Goal: Transaction & Acquisition: Purchase product/service

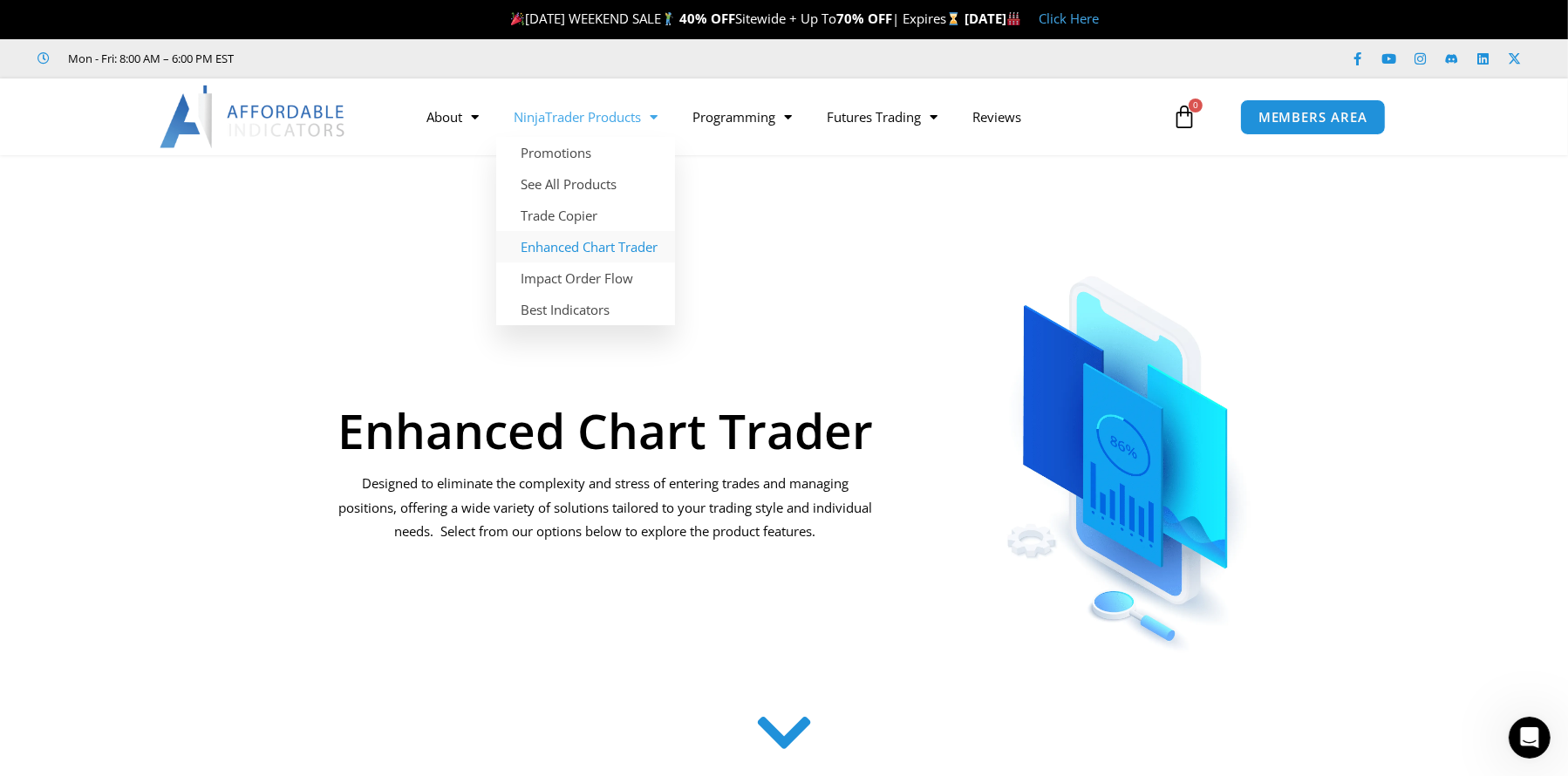
click at [579, 247] on link "Enhanced Chart Trader" at bounding box center [585, 247] width 179 height 32
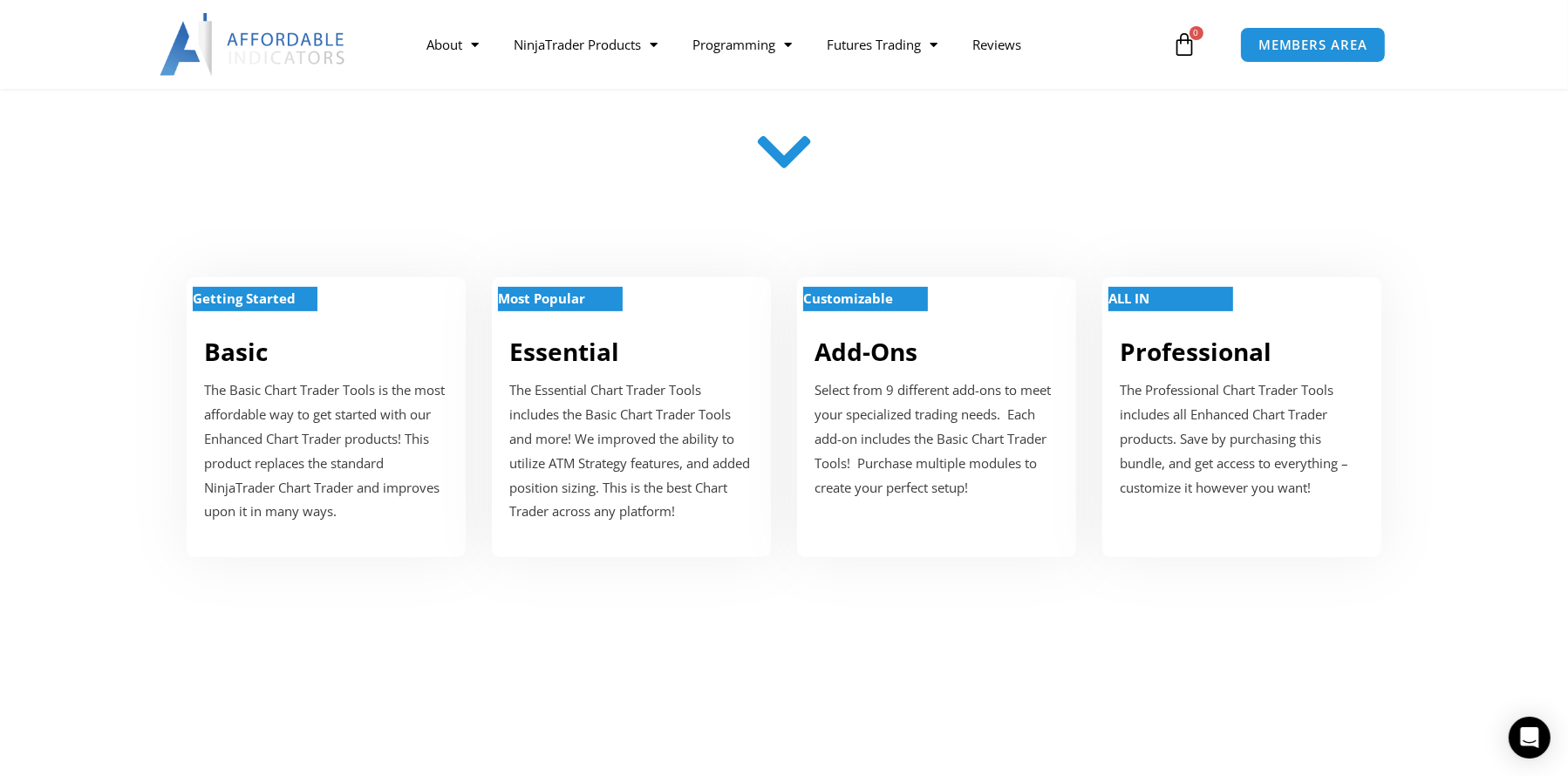
scroll to position [697, 0]
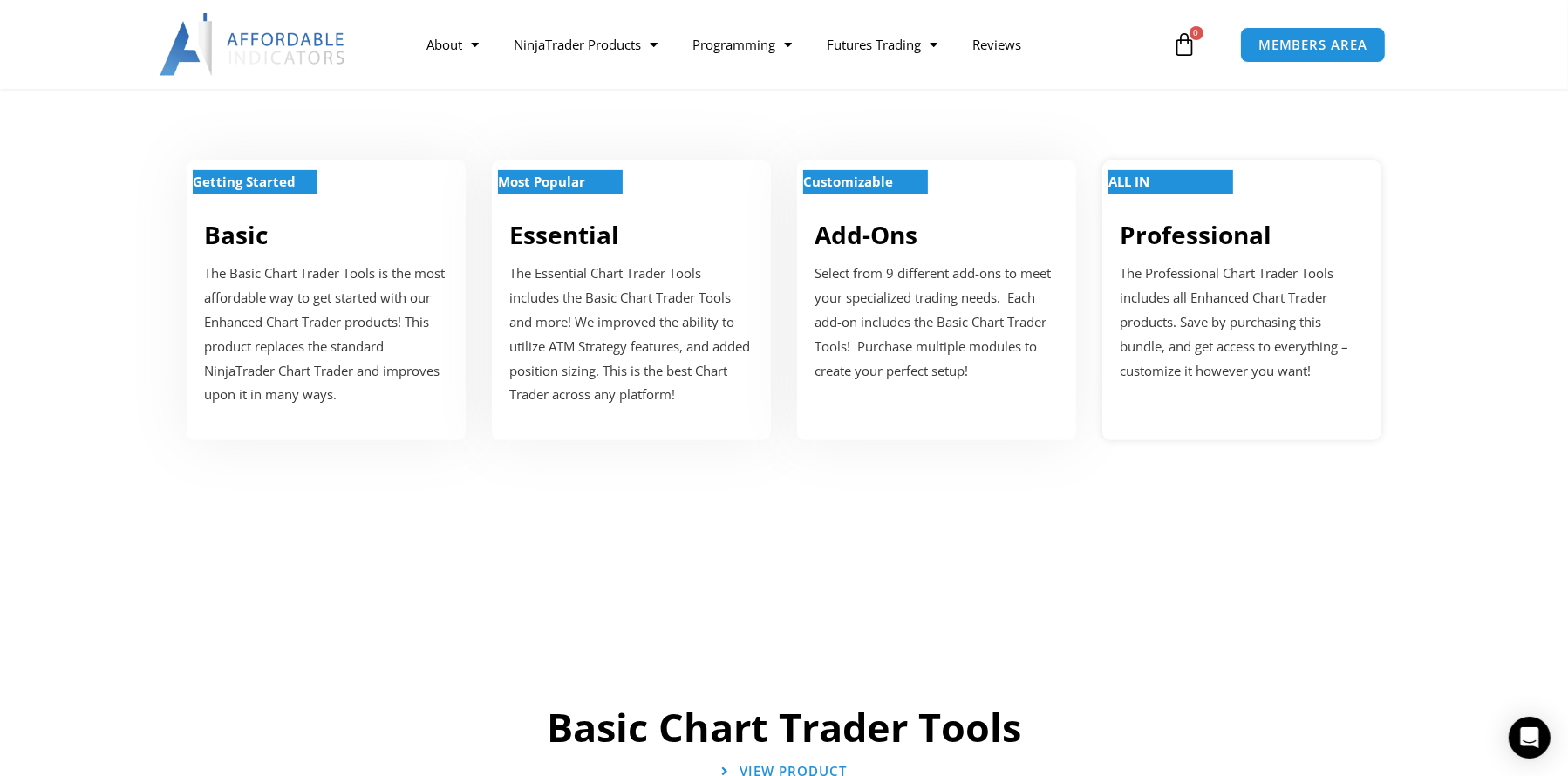
click at [1186, 319] on p "The Professional Chart Trader Tools includes all Enhanced Chart Trader products…" at bounding box center [1242, 322] width 244 height 121
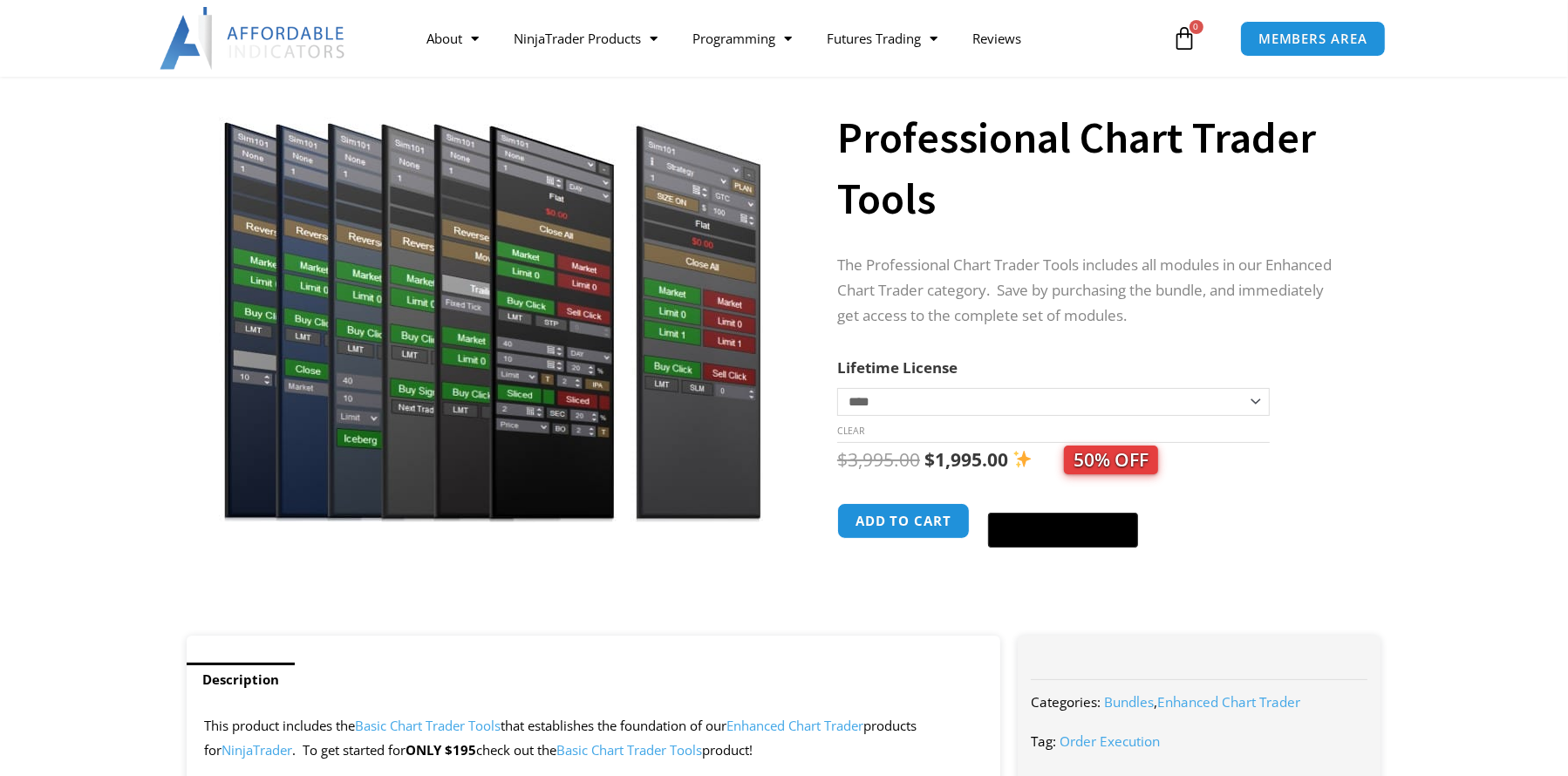
scroll to position [174, 0]
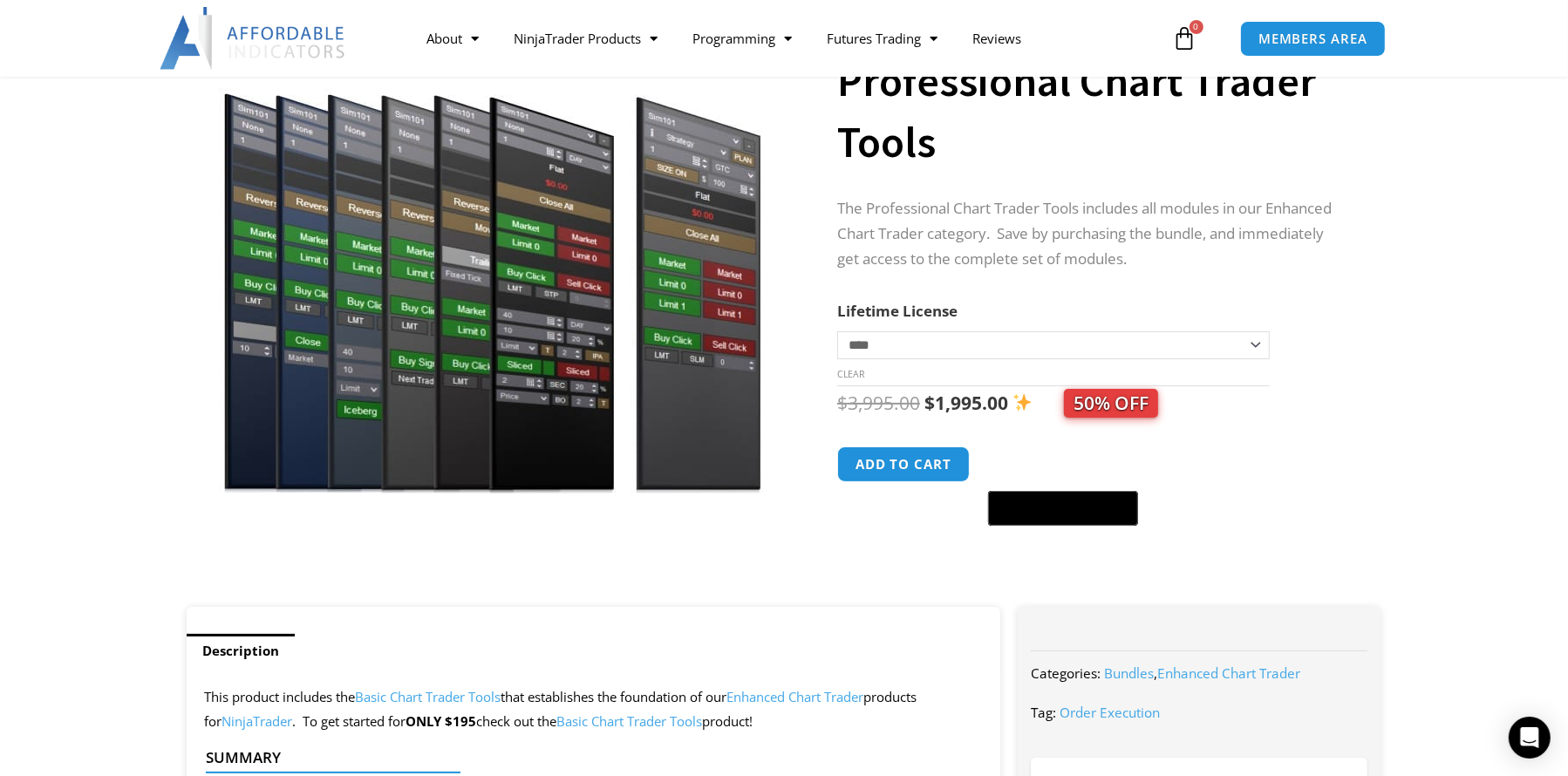
click at [882, 353] on select "**********" at bounding box center [1053, 346] width 432 height 28
click at [885, 345] on select "**********" at bounding box center [1053, 346] width 432 height 28
click at [1404, 296] on section "**********" at bounding box center [784, 302] width 1568 height 609
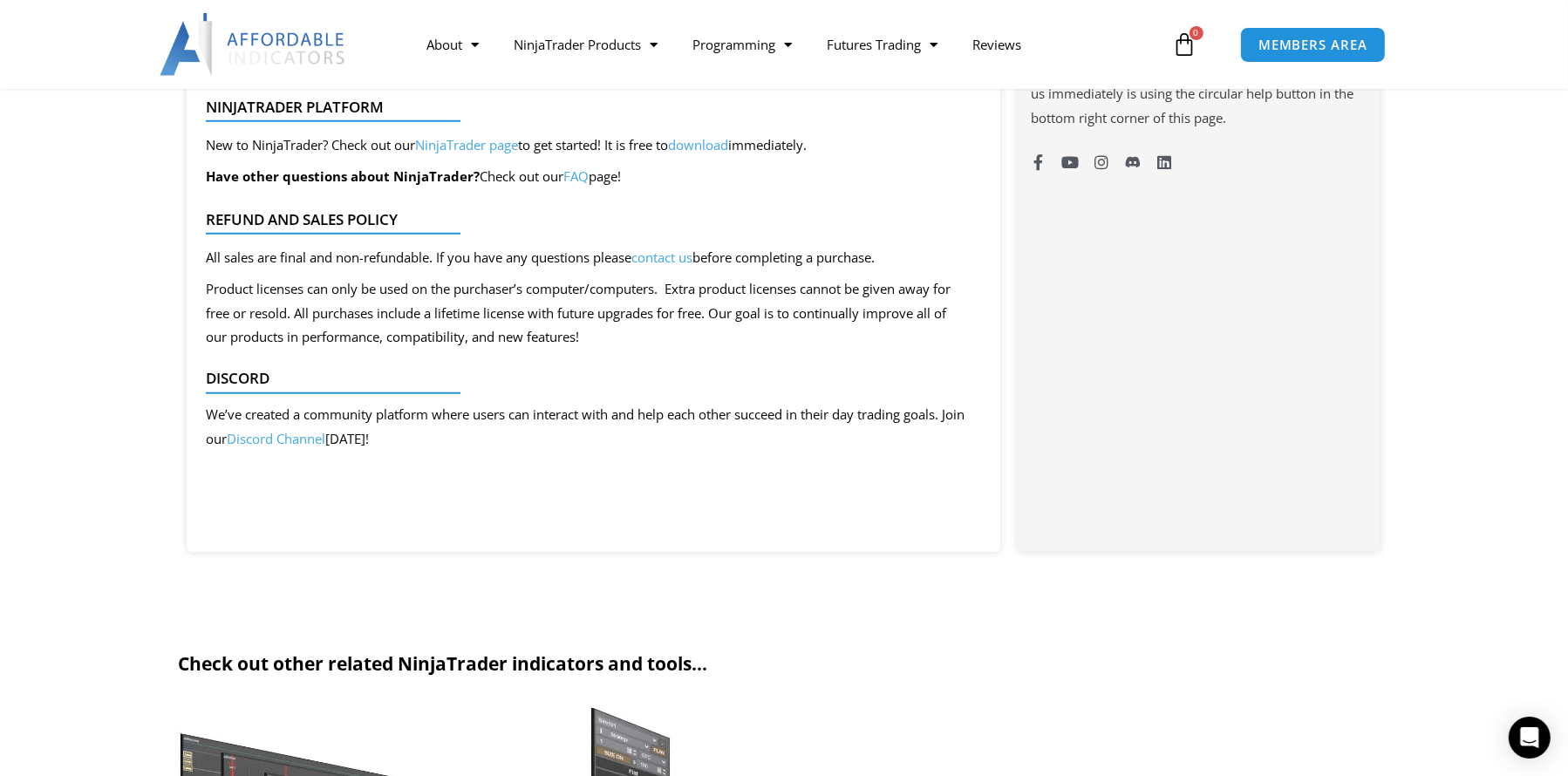
scroll to position [1481, 0]
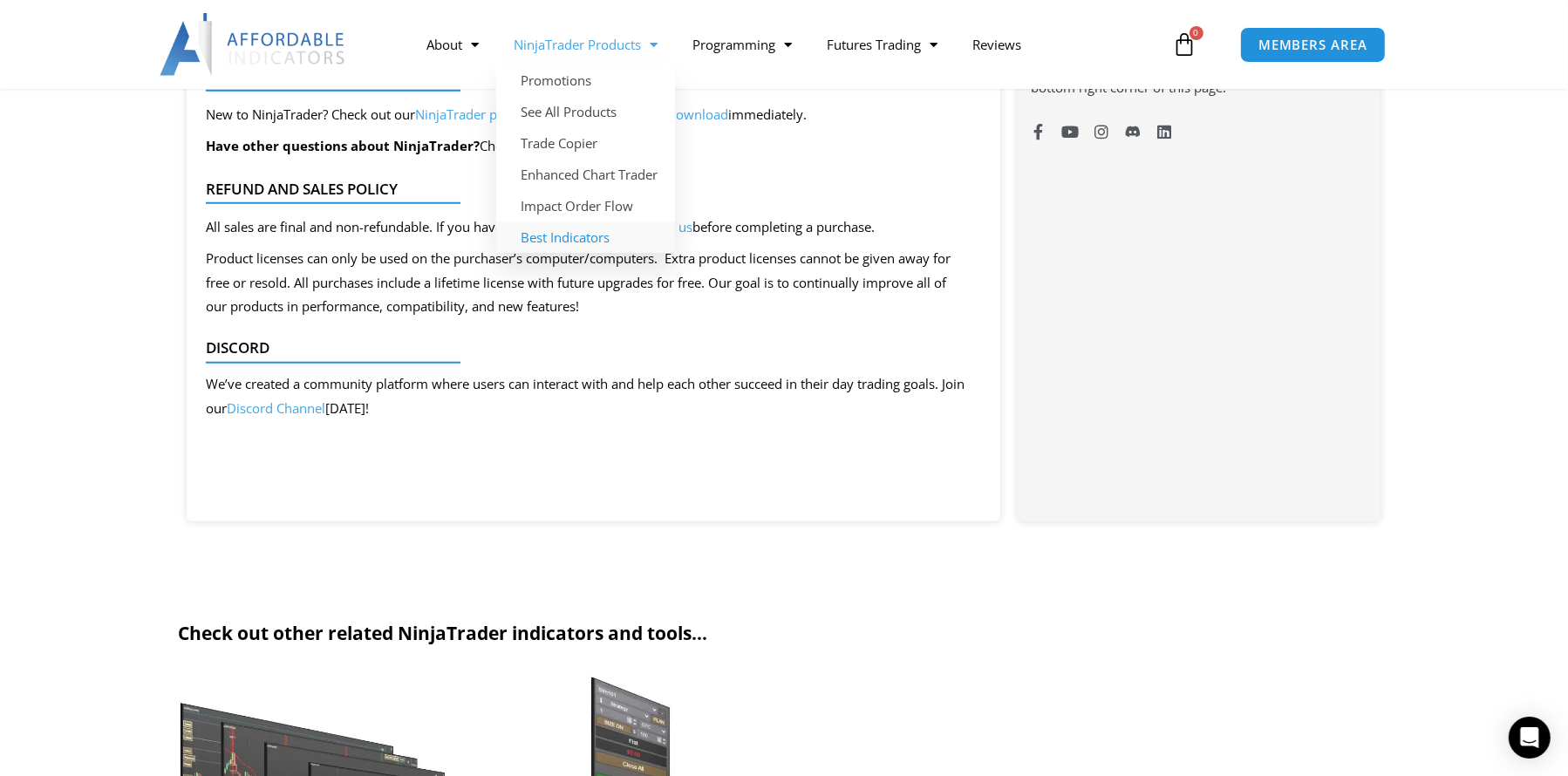
click at [580, 240] on link "Best Indicators" at bounding box center [585, 238] width 179 height 32
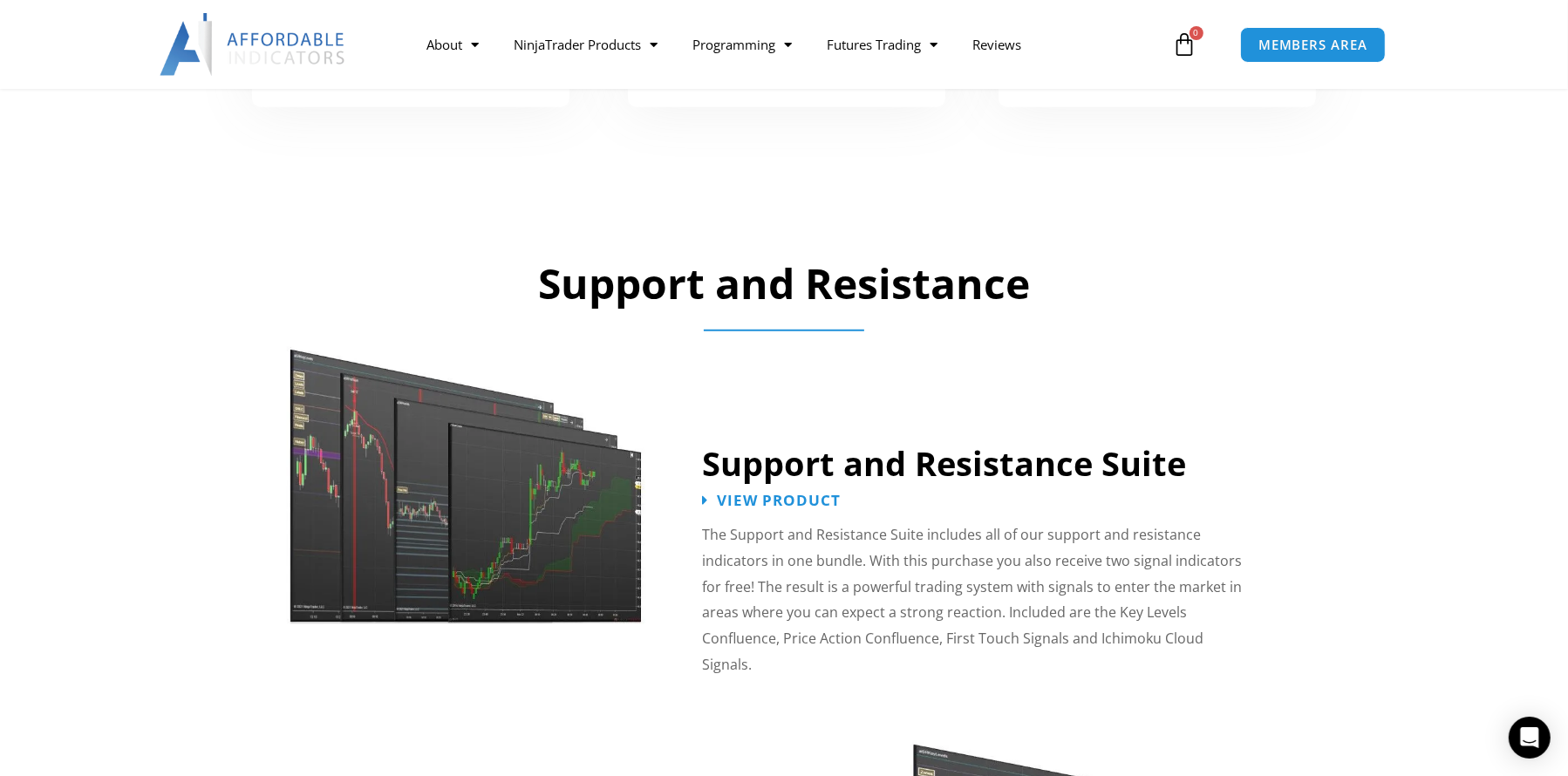
scroll to position [1481, 0]
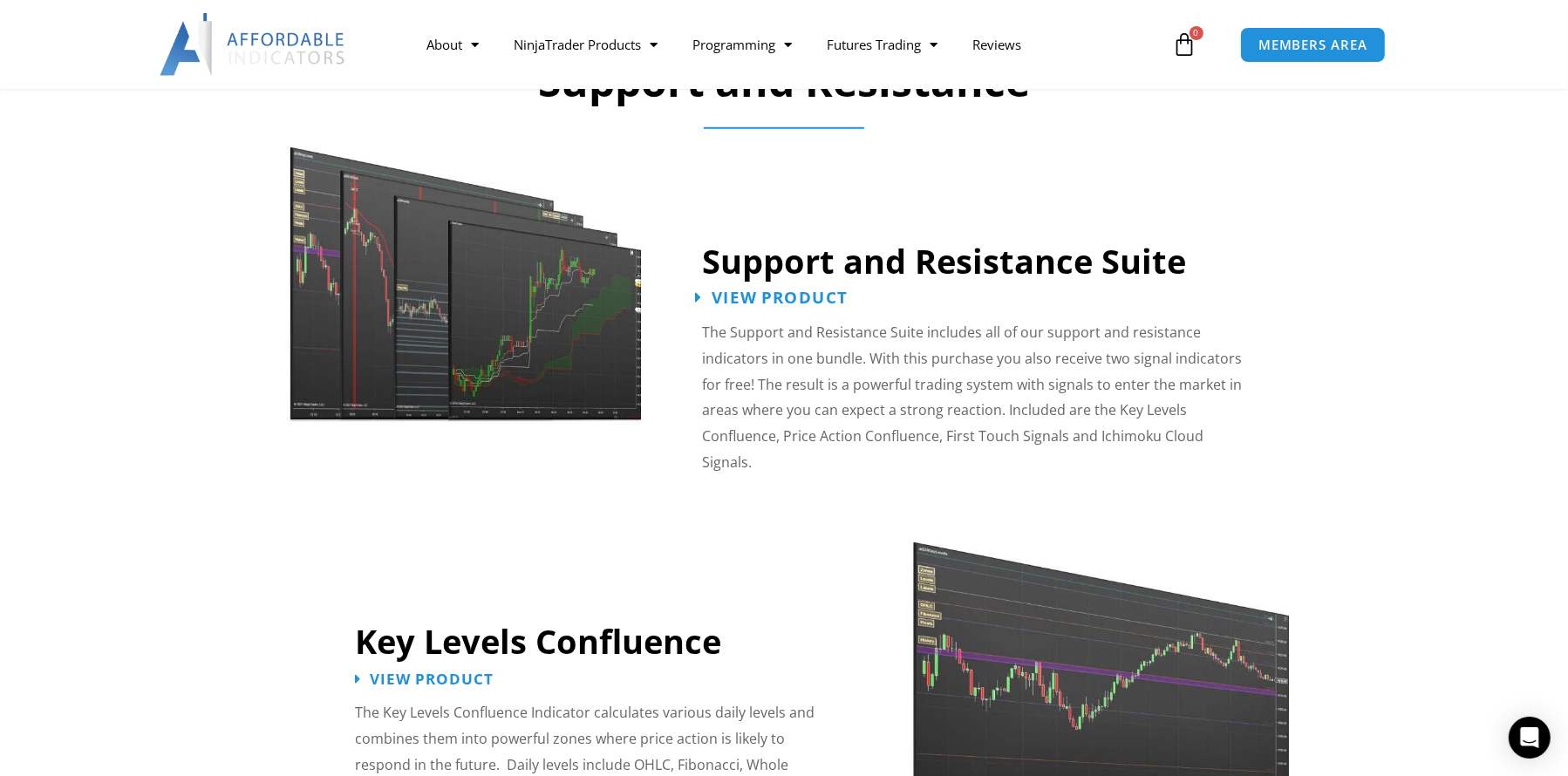
click at [754, 291] on span "View Product" at bounding box center [780, 298] width 136 height 17
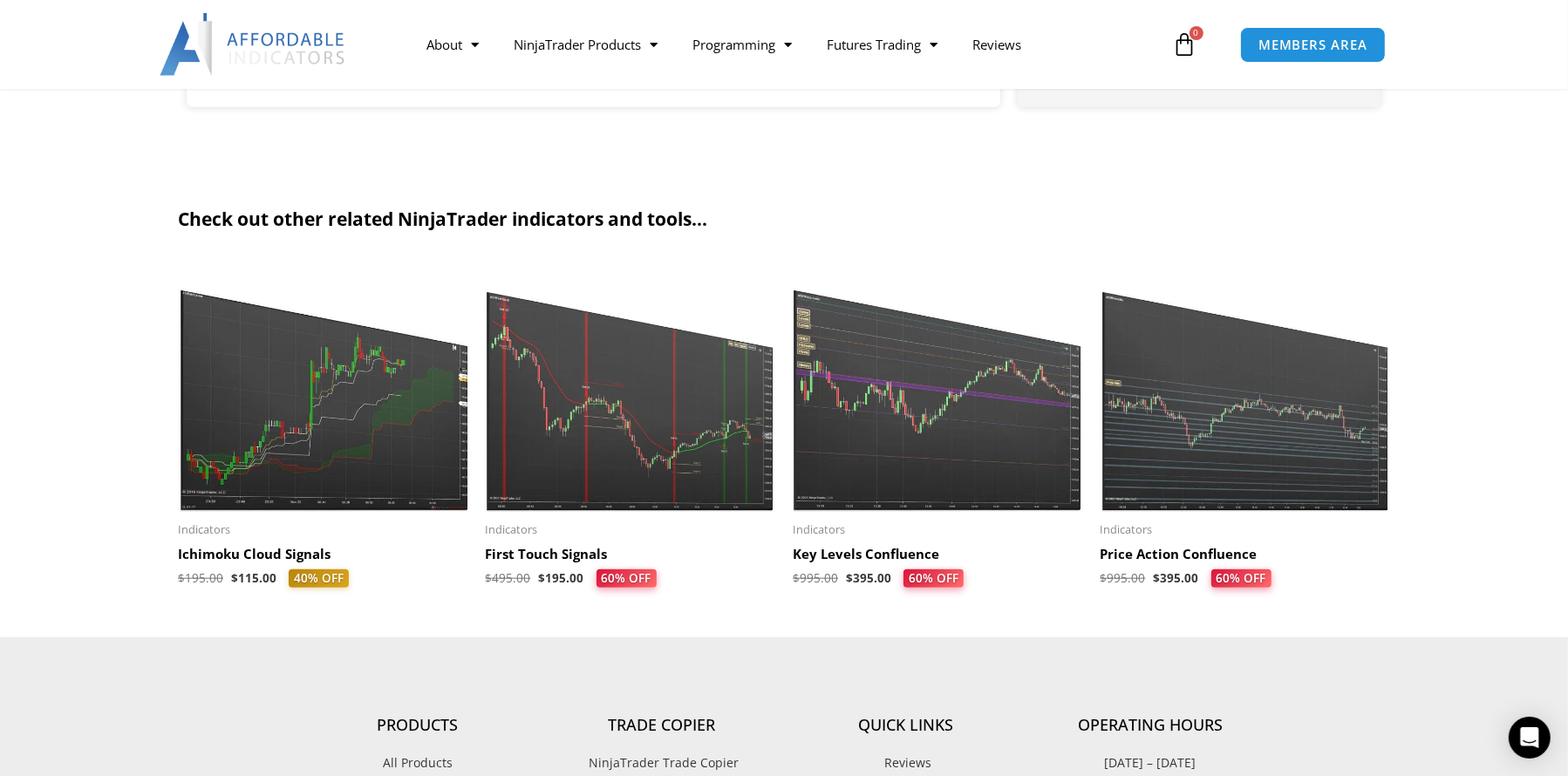
scroll to position [1656, 0]
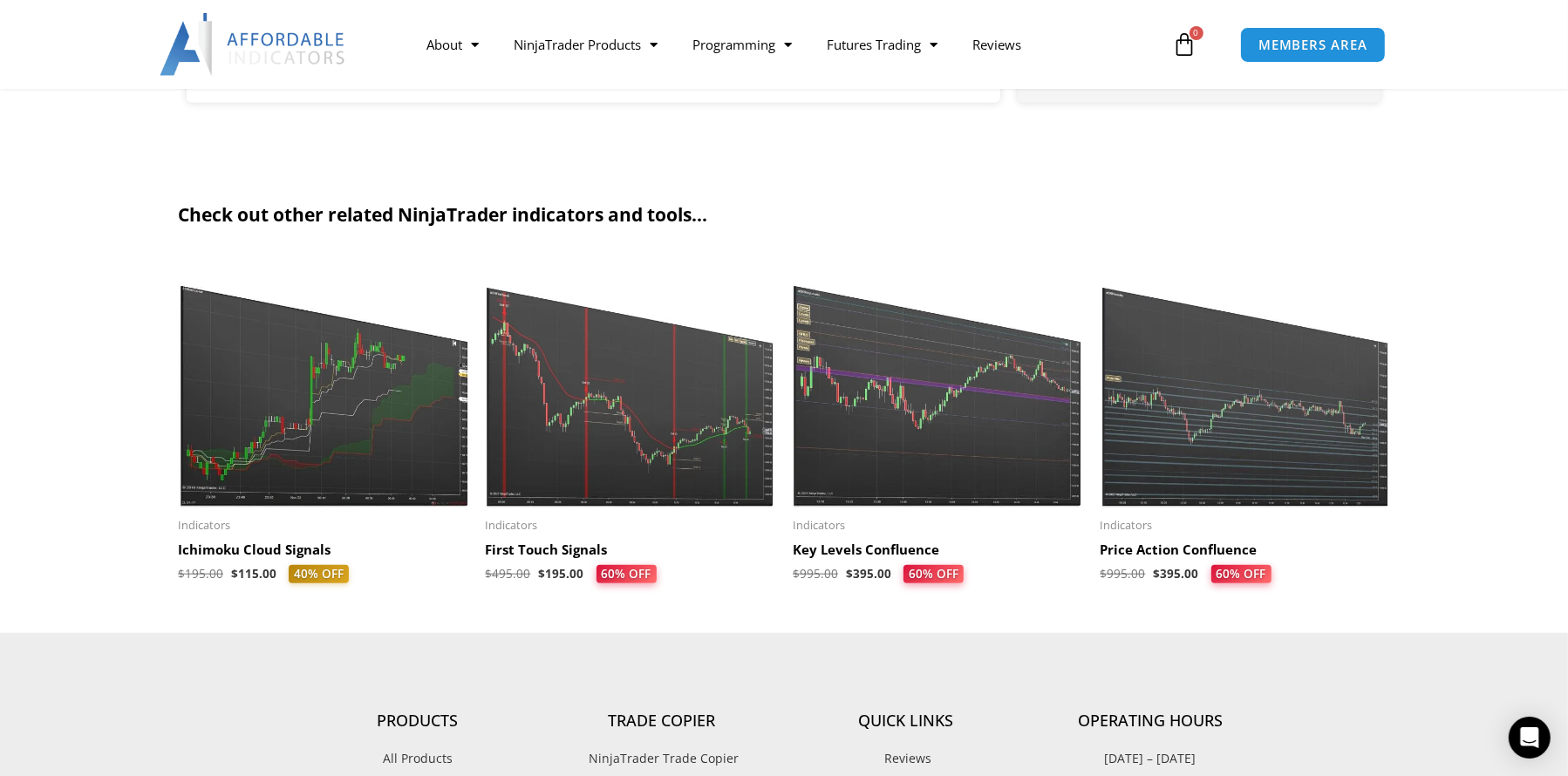
click at [1217, 383] on img at bounding box center [1245, 383] width 290 height 249
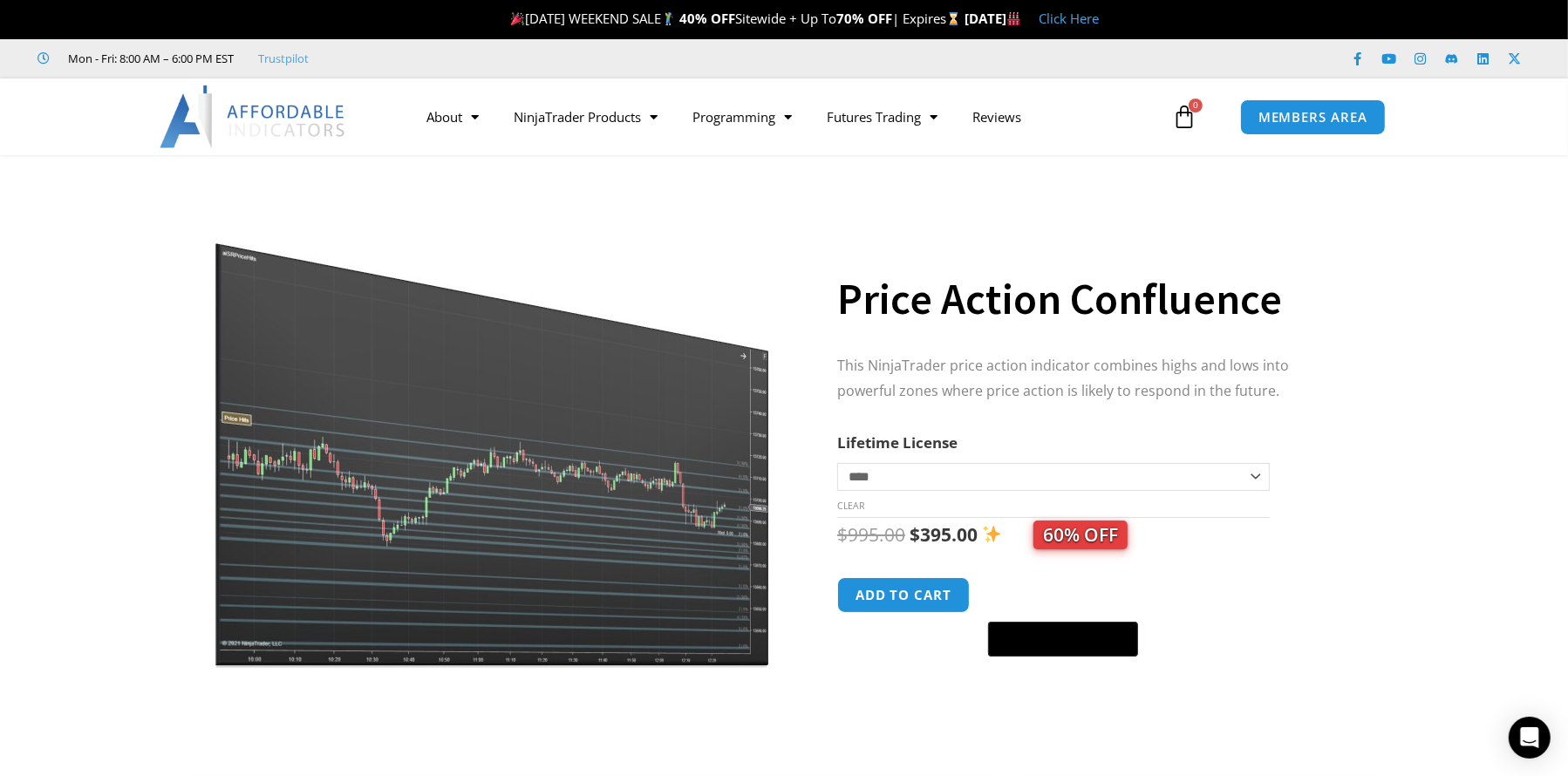
click at [530, 467] on img at bounding box center [492, 426] width 560 height 482
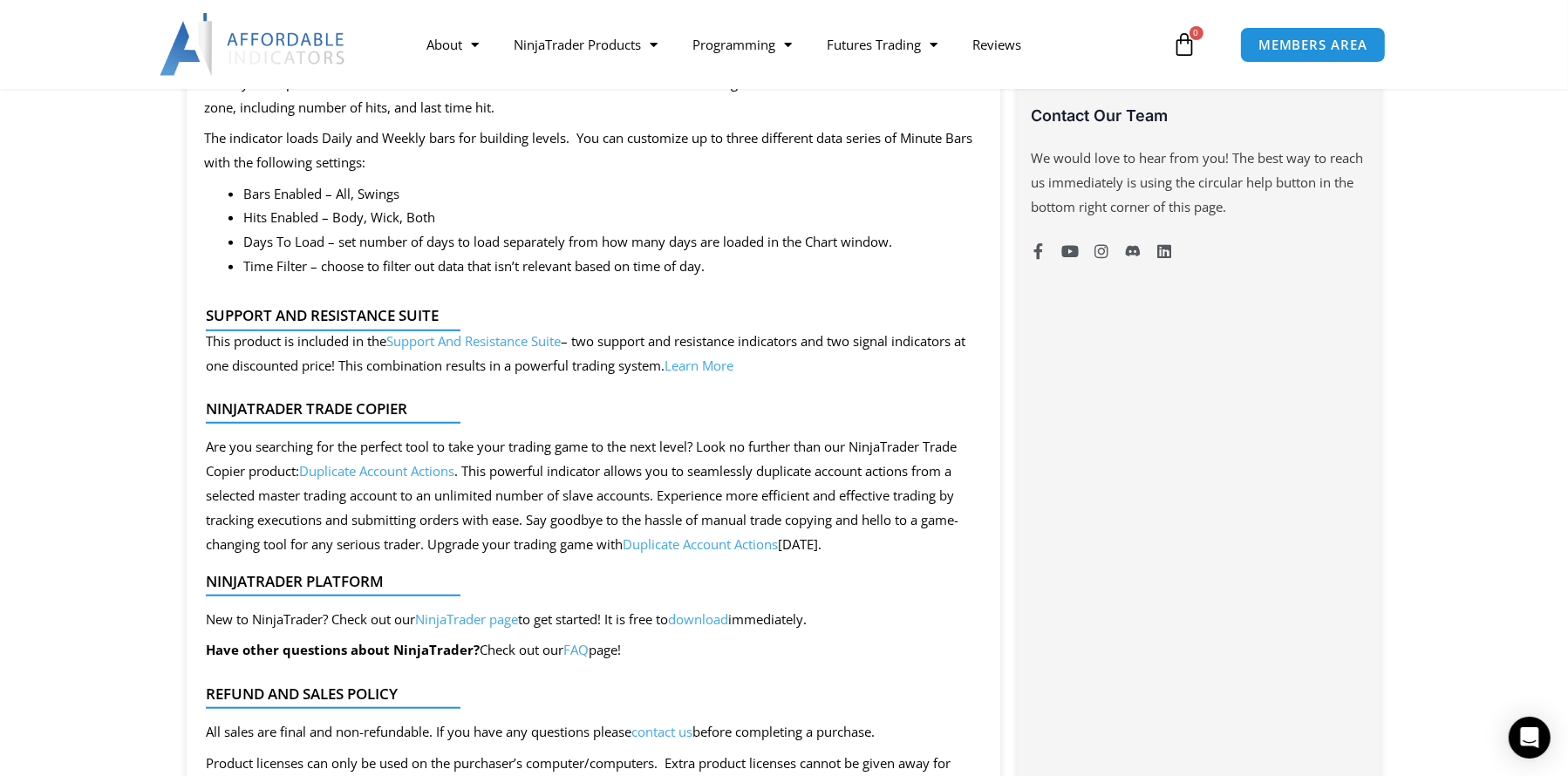
scroll to position [1481, 0]
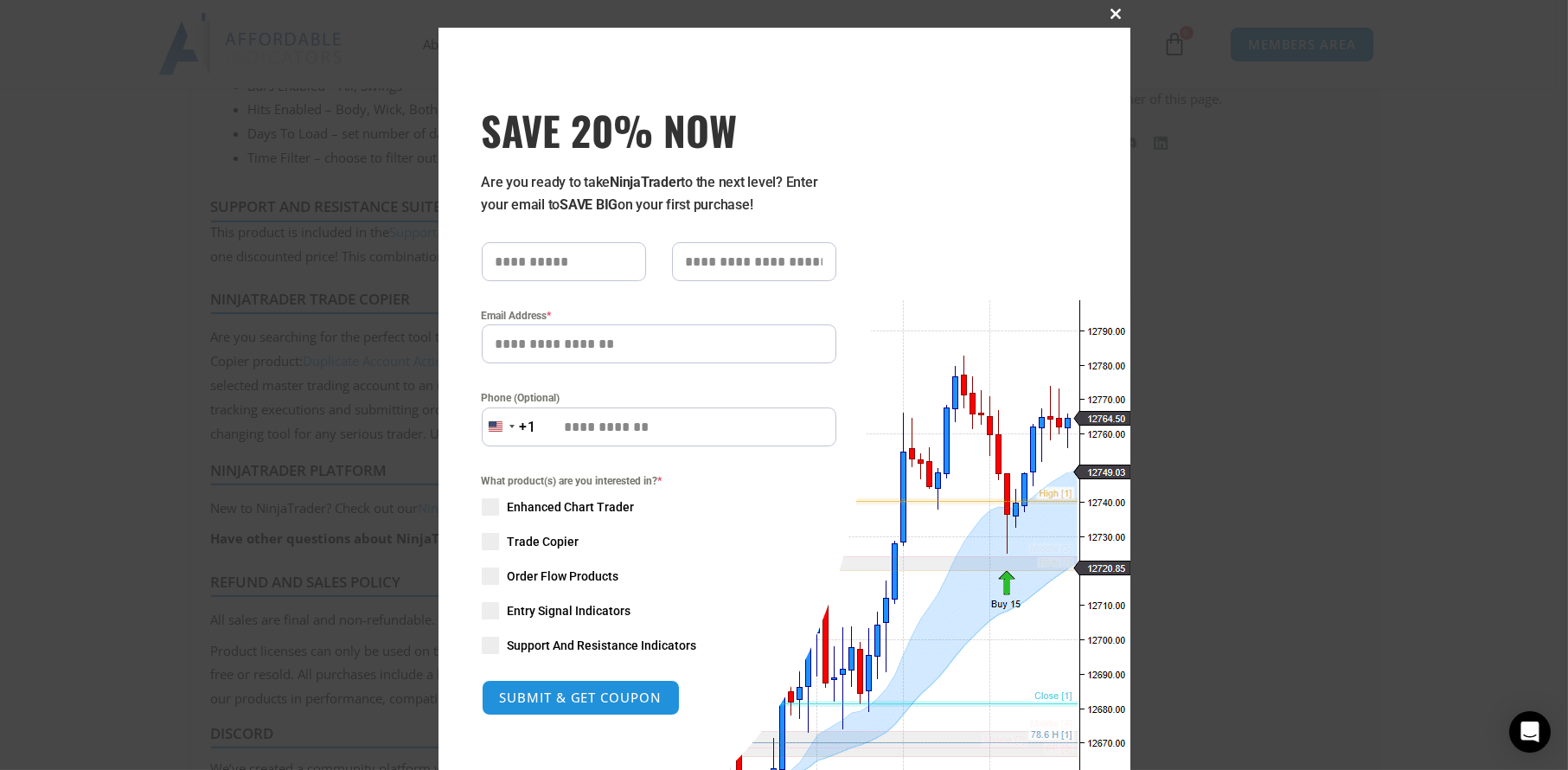
click at [1105, 15] on span at bounding box center [1117, 14] width 28 height 11
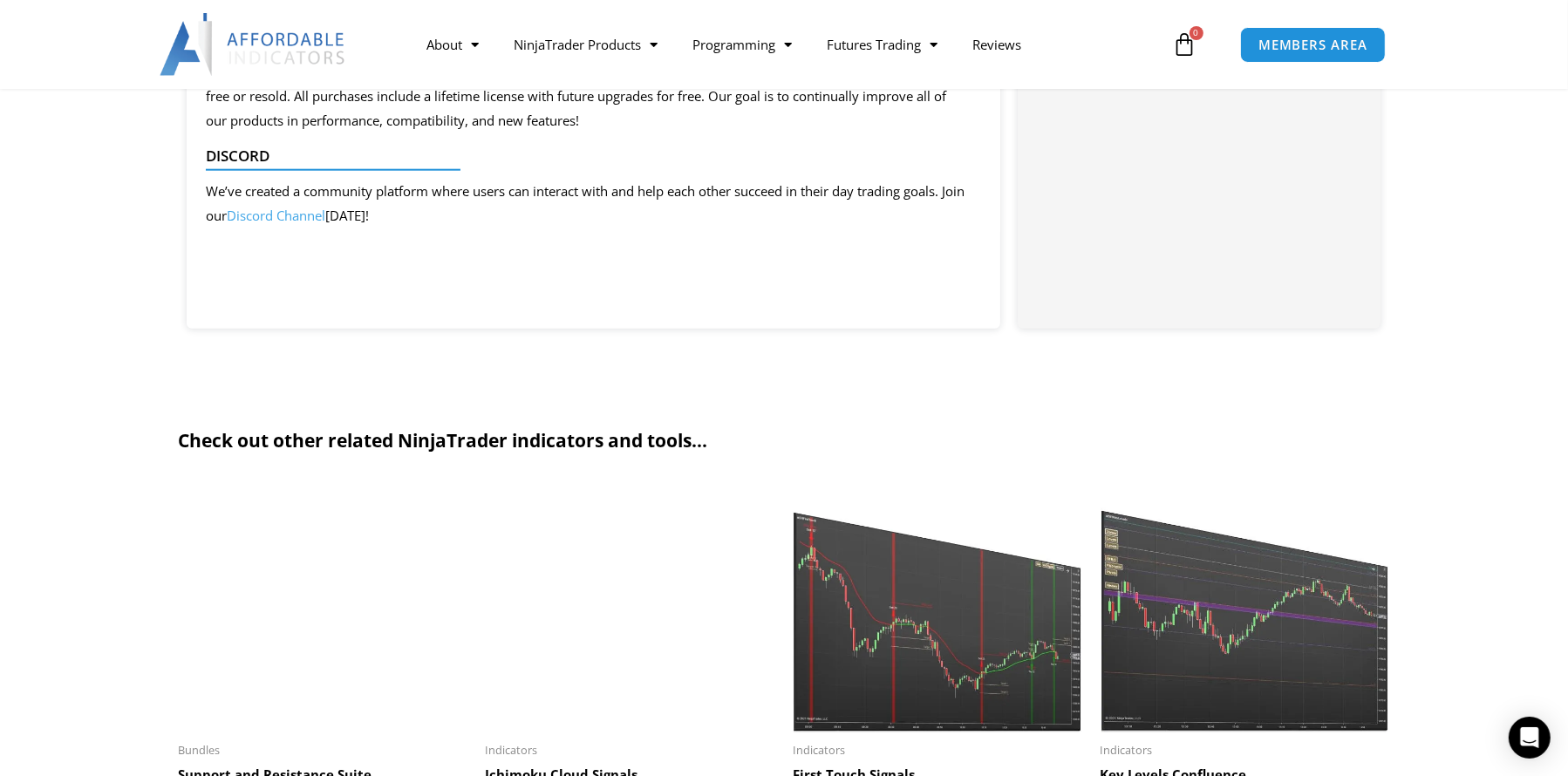
scroll to position [2267, 0]
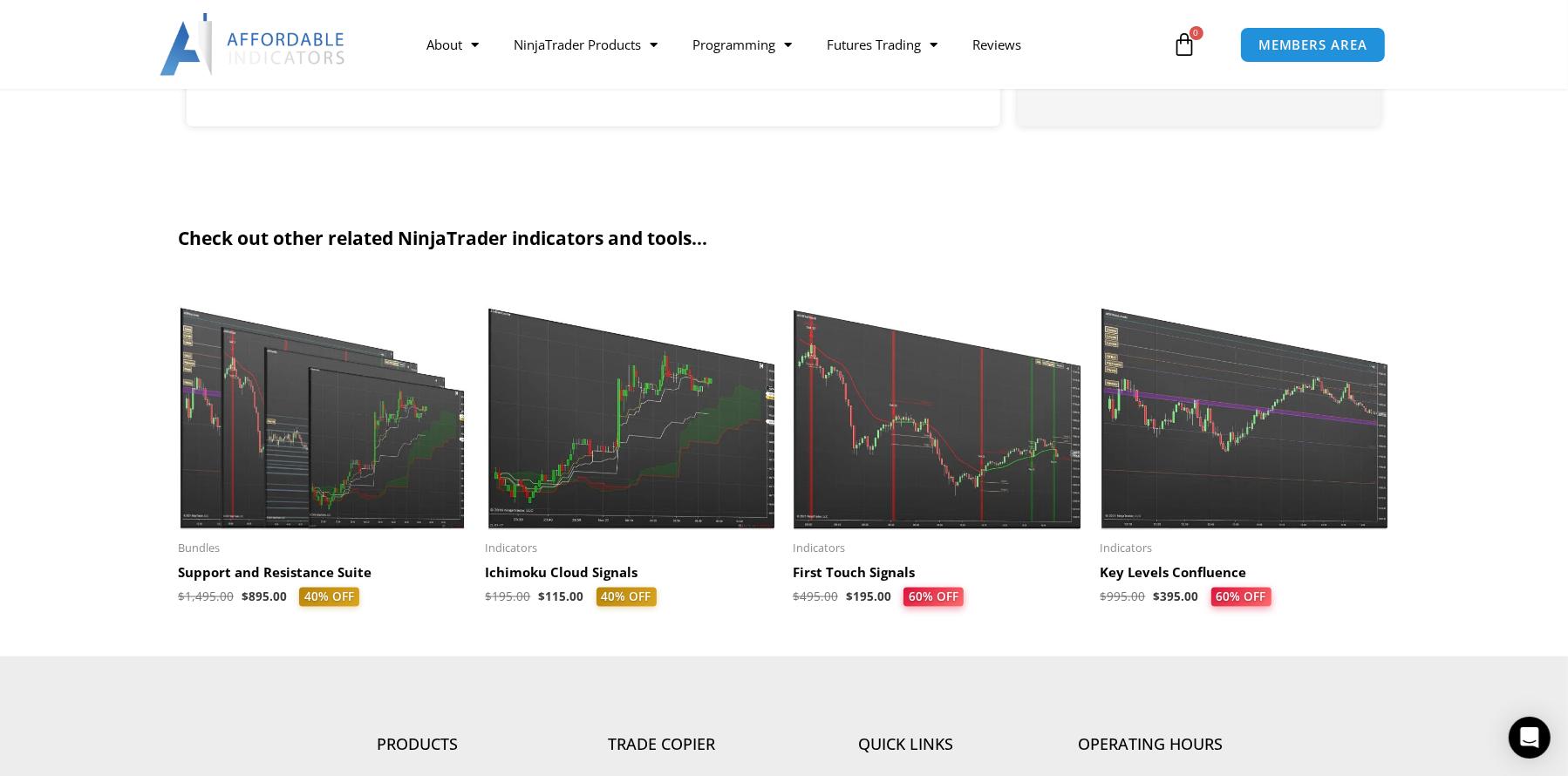
click at [1277, 460] on img at bounding box center [1245, 406] width 290 height 249
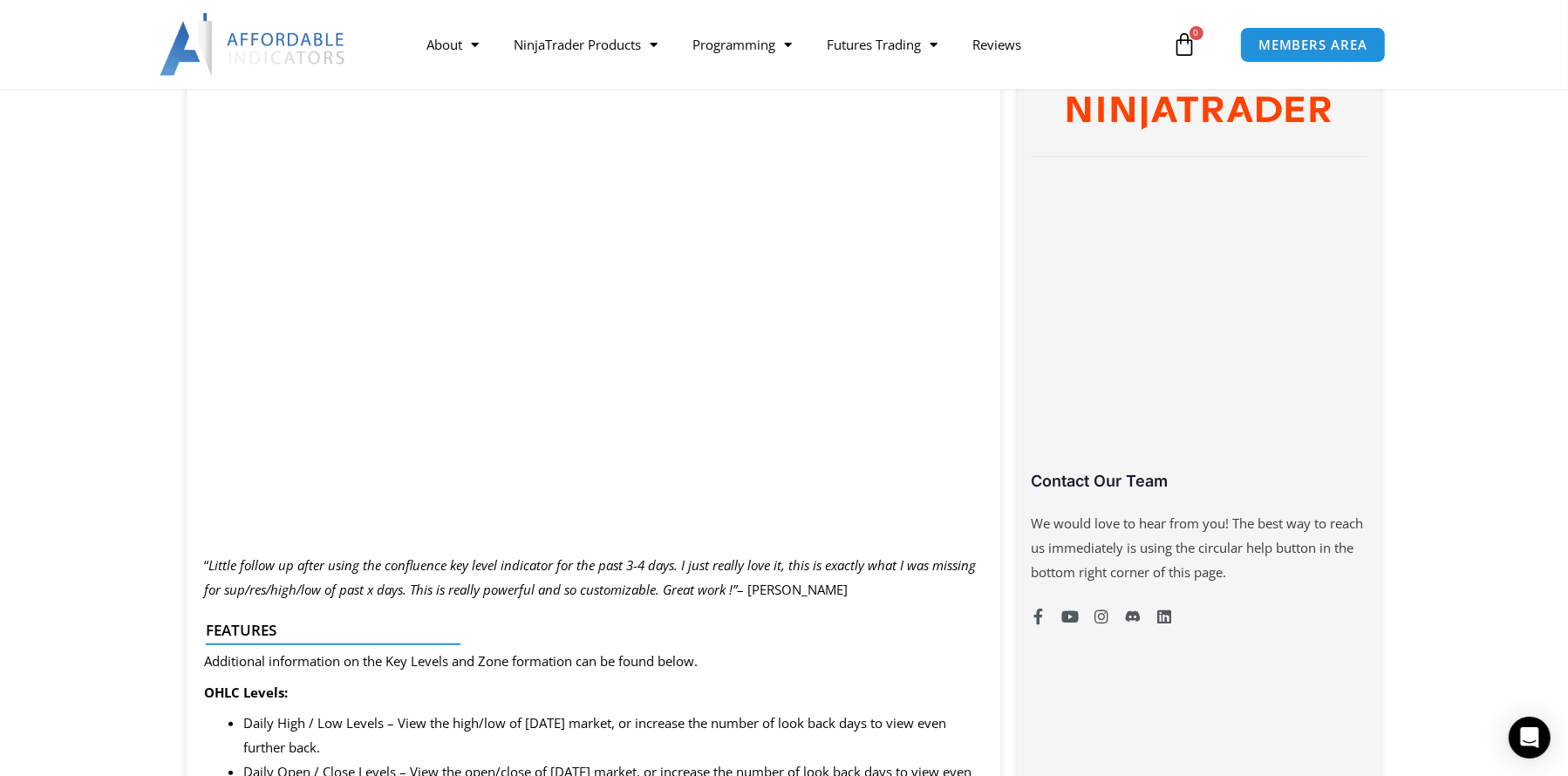
scroll to position [871, 0]
